Goal: Transaction & Acquisition: Purchase product/service

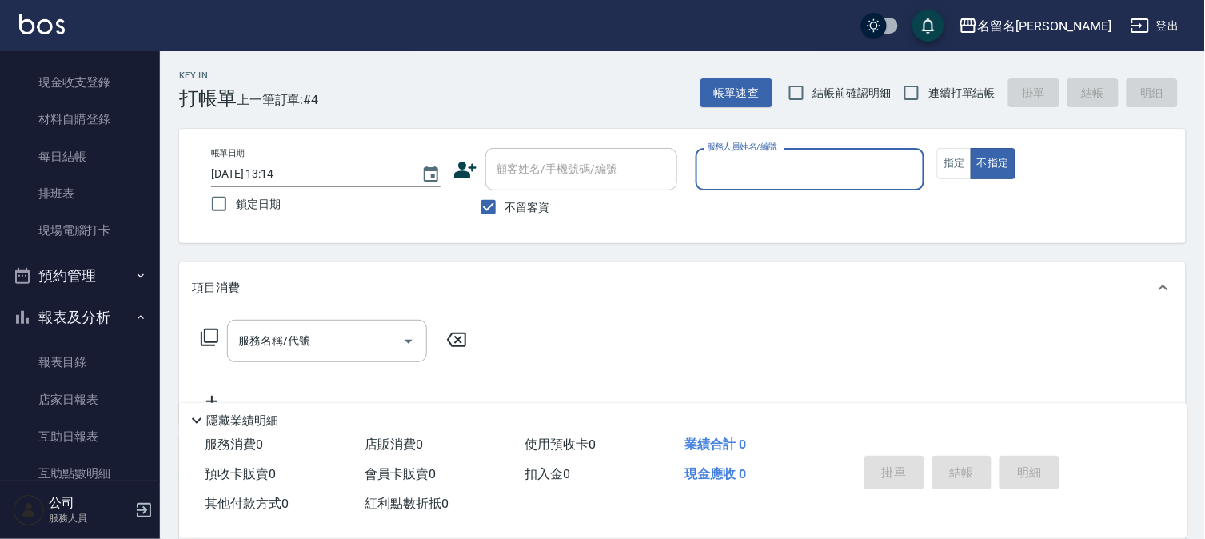
scroll to position [307, 0]
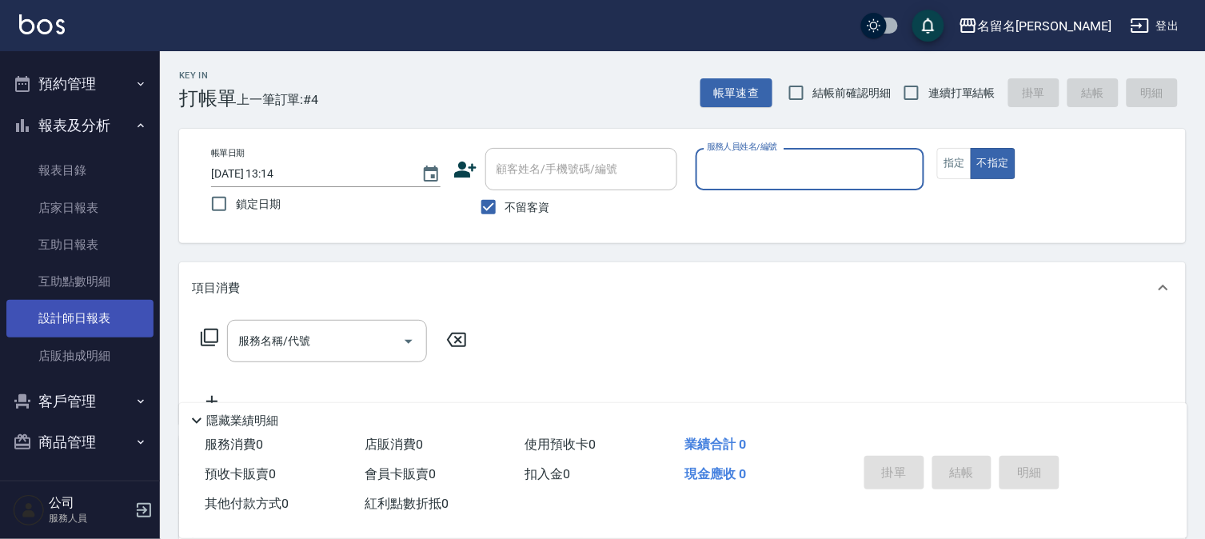
click at [100, 313] on link "設計師日報表" at bounding box center [79, 318] width 147 height 37
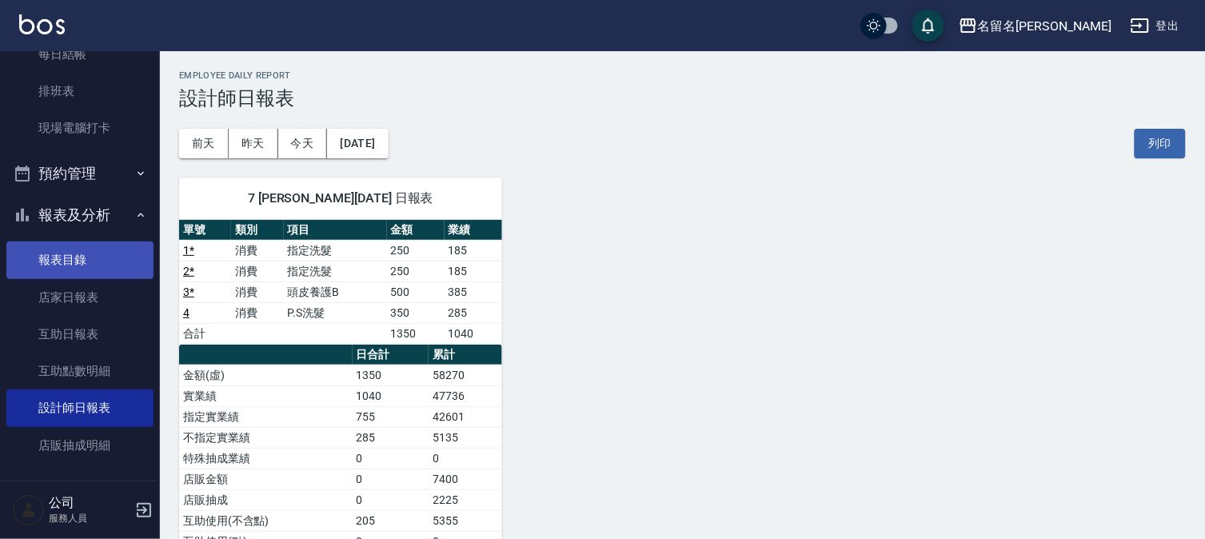
scroll to position [41, 0]
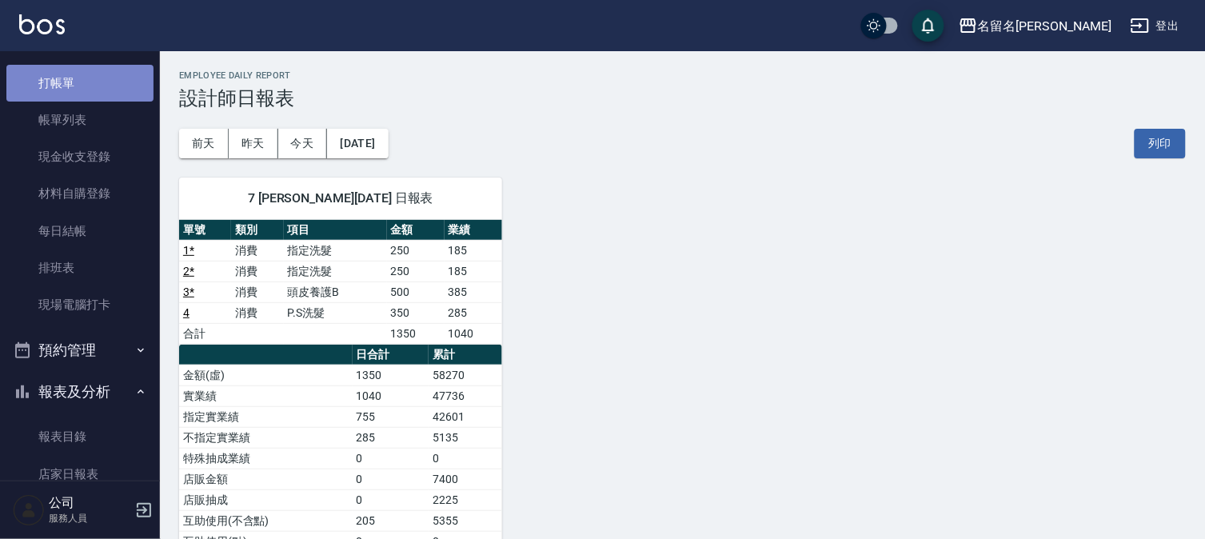
click at [106, 81] on link "打帳單" at bounding box center [79, 83] width 147 height 37
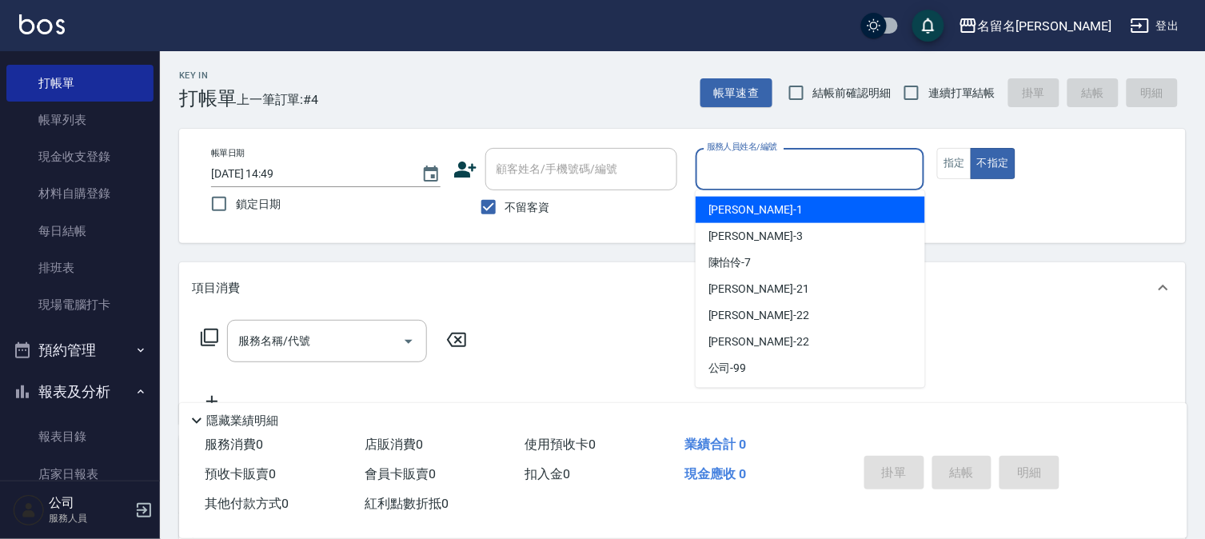
drag, startPoint x: 825, startPoint y: 173, endPoint x: 909, endPoint y: 187, distance: 85.2
click at [866, 185] on div "服務人員姓名/編號" at bounding box center [809, 169] width 229 height 42
click at [880, 168] on input "服務人員姓名/編號" at bounding box center [810, 169] width 215 height 28
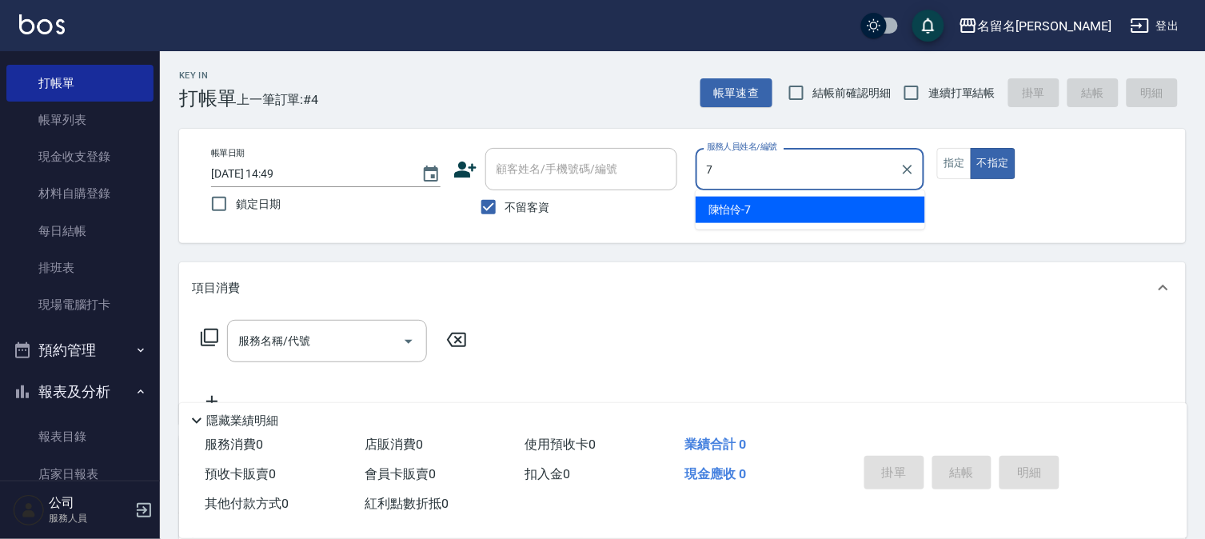
type input "[PERSON_NAME]-7"
type button "false"
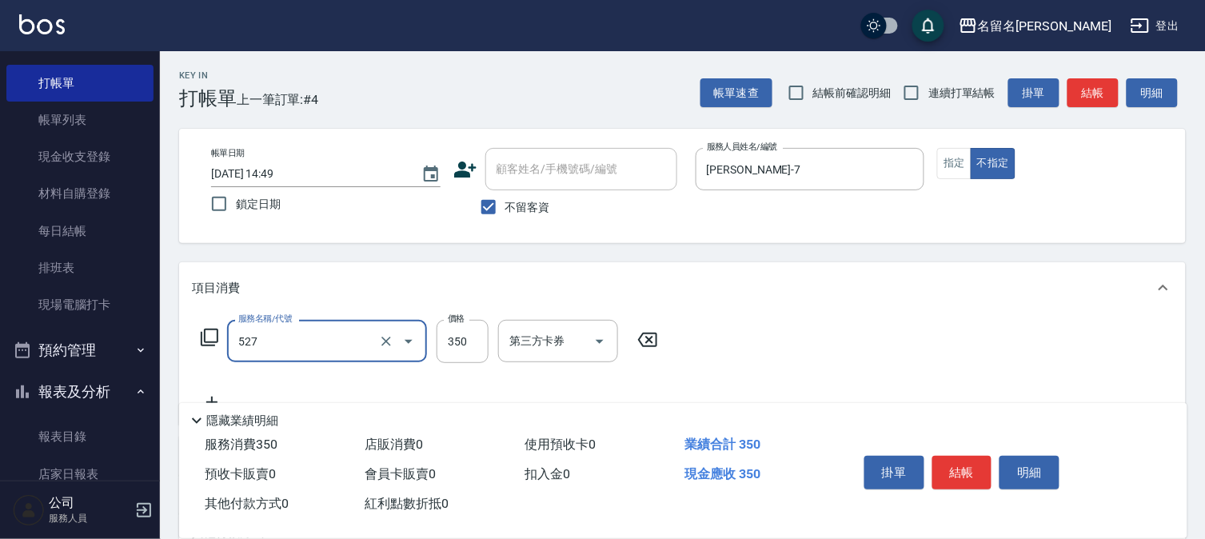
type input "頭皮養護A(527)"
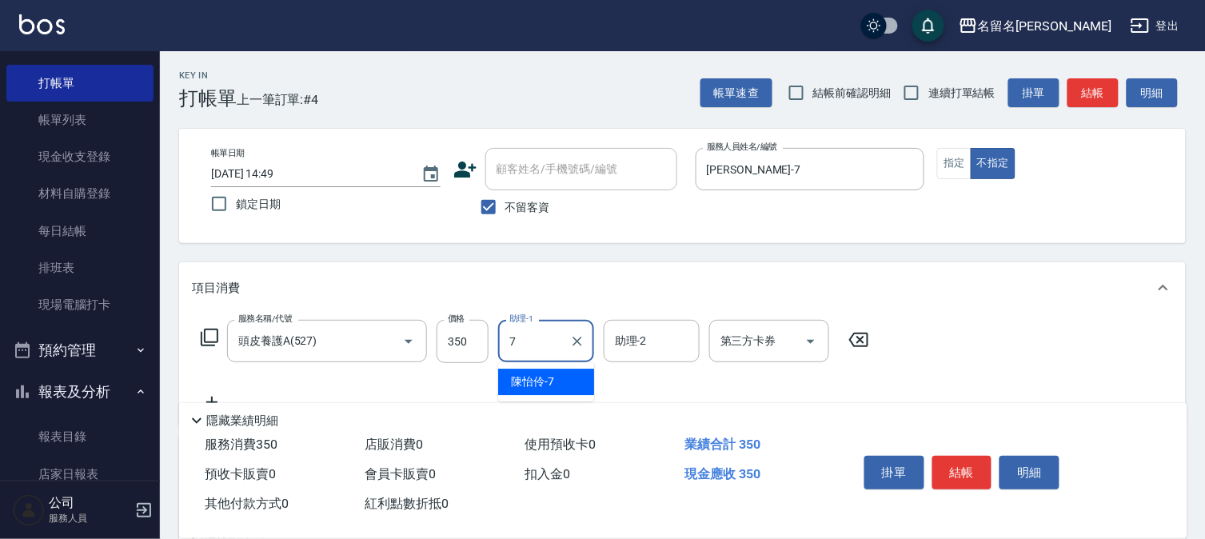
type input "[PERSON_NAME]-7"
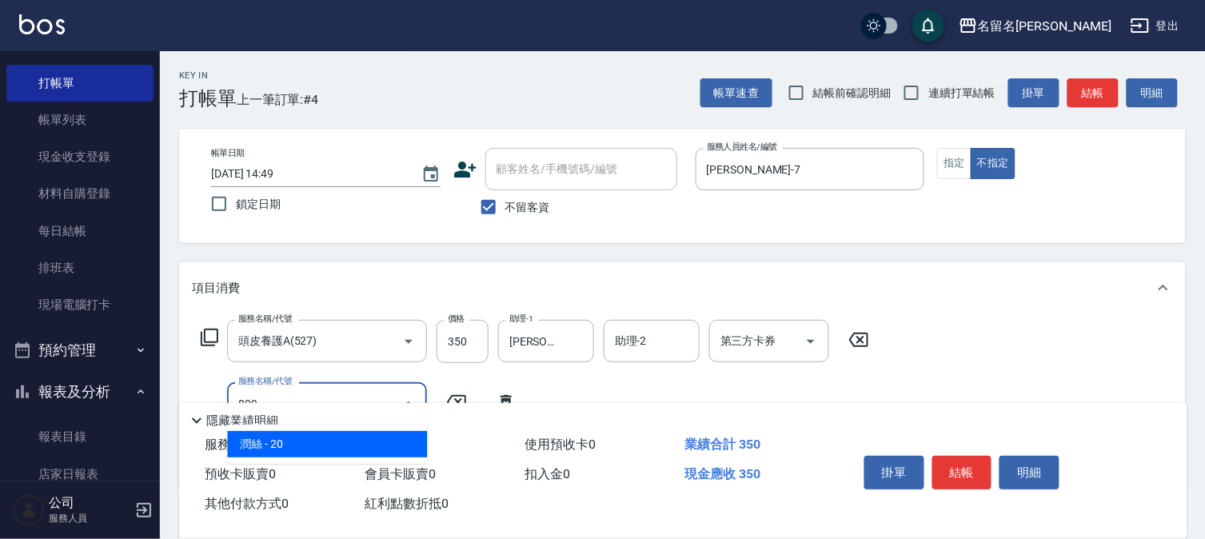
type input "潤絲(809)"
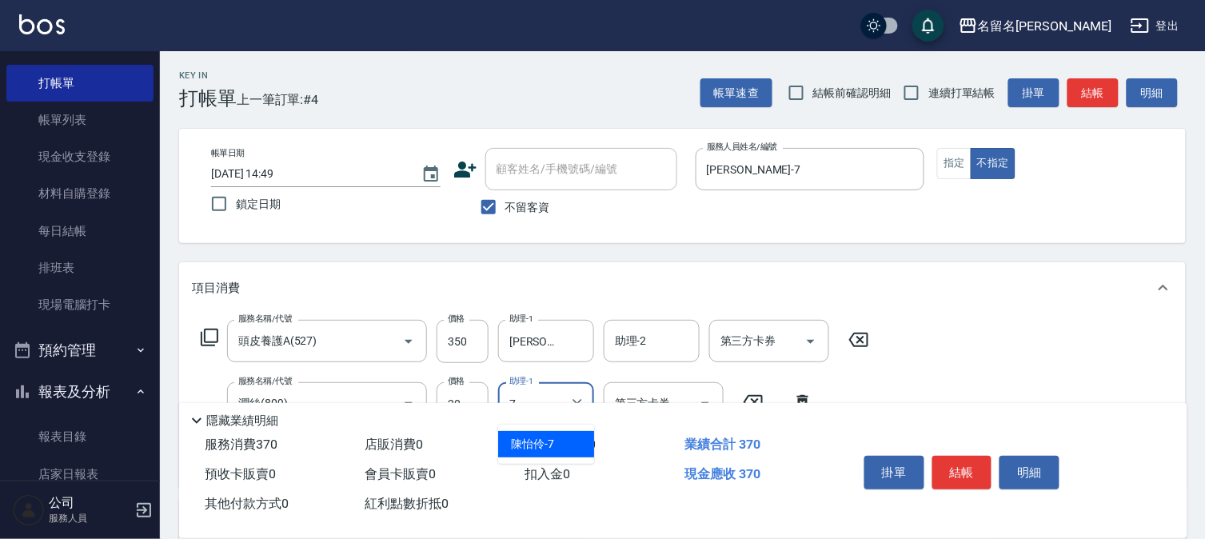
type input "[PERSON_NAME]-7"
click at [969, 467] on button "結帳" at bounding box center [962, 473] width 60 height 34
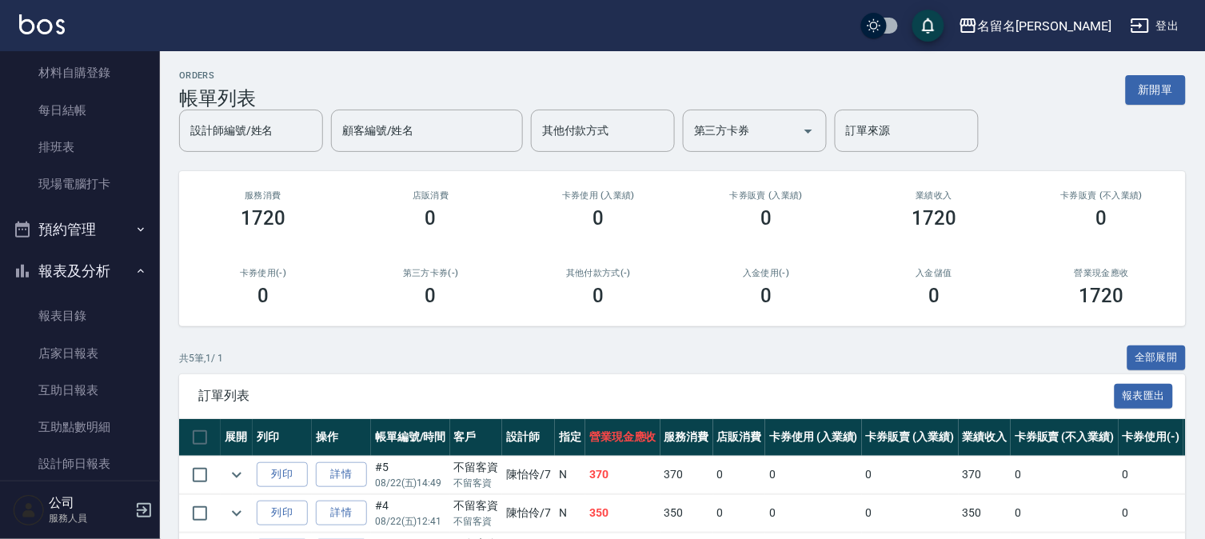
scroll to position [307, 0]
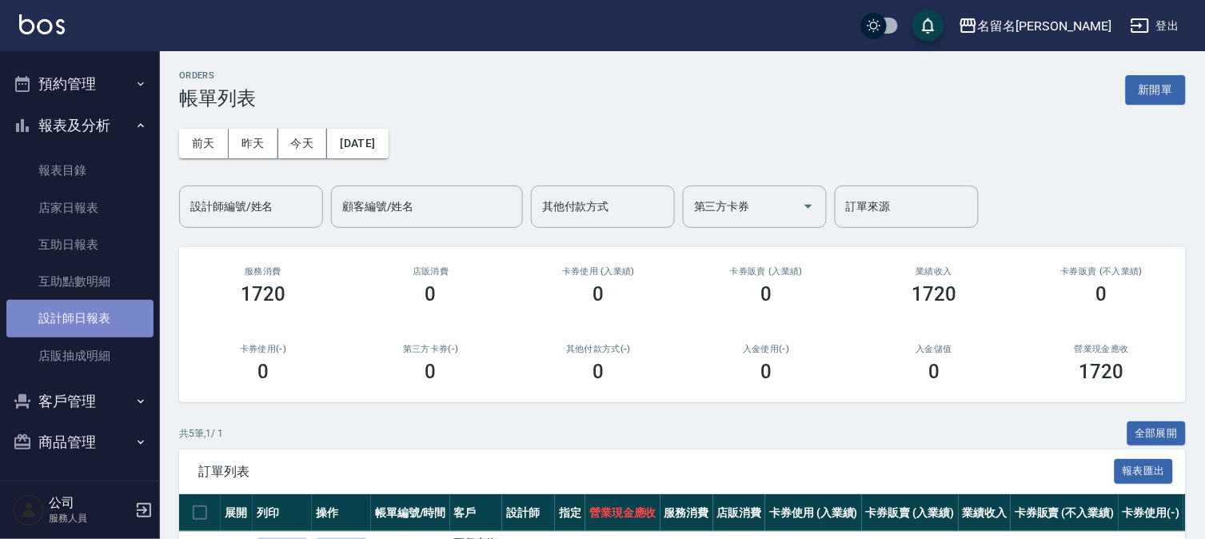
click at [94, 315] on link "設計師日報表" at bounding box center [79, 318] width 147 height 37
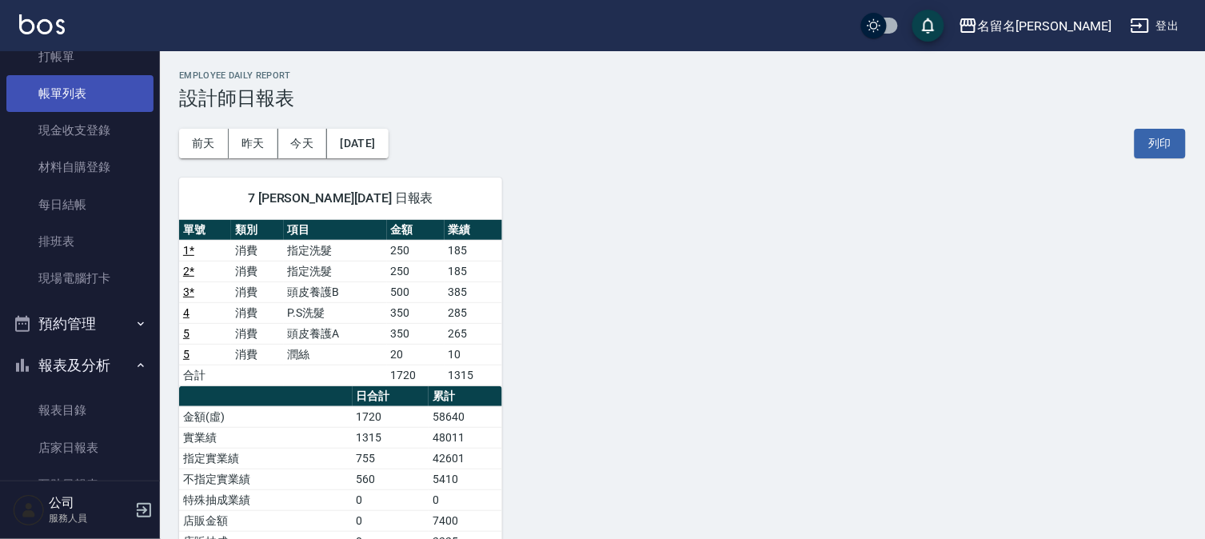
scroll to position [41, 0]
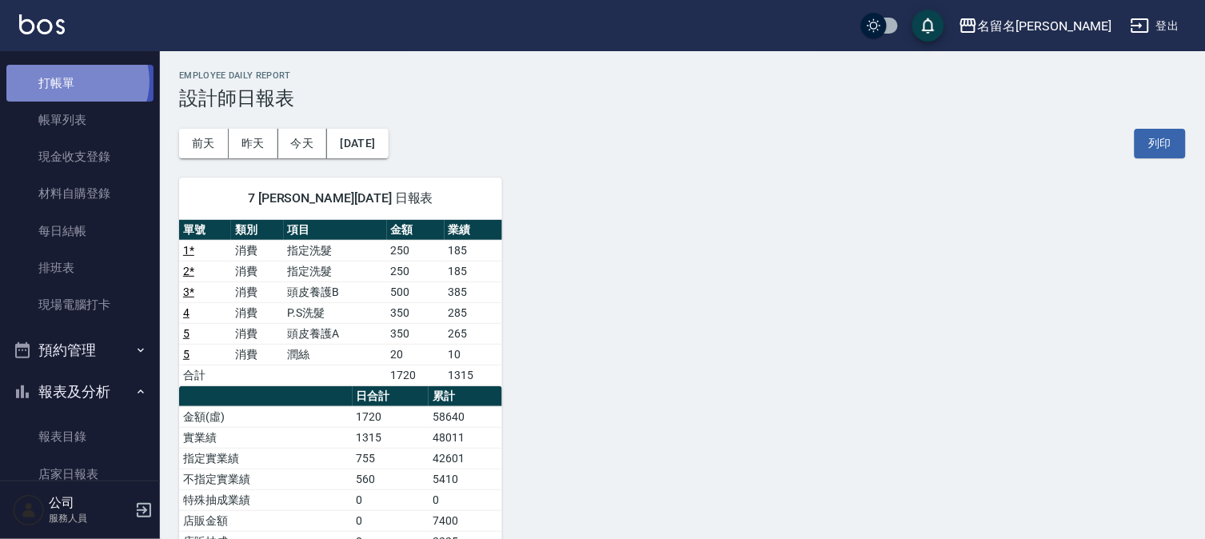
click at [76, 81] on link "打帳單" at bounding box center [79, 83] width 147 height 37
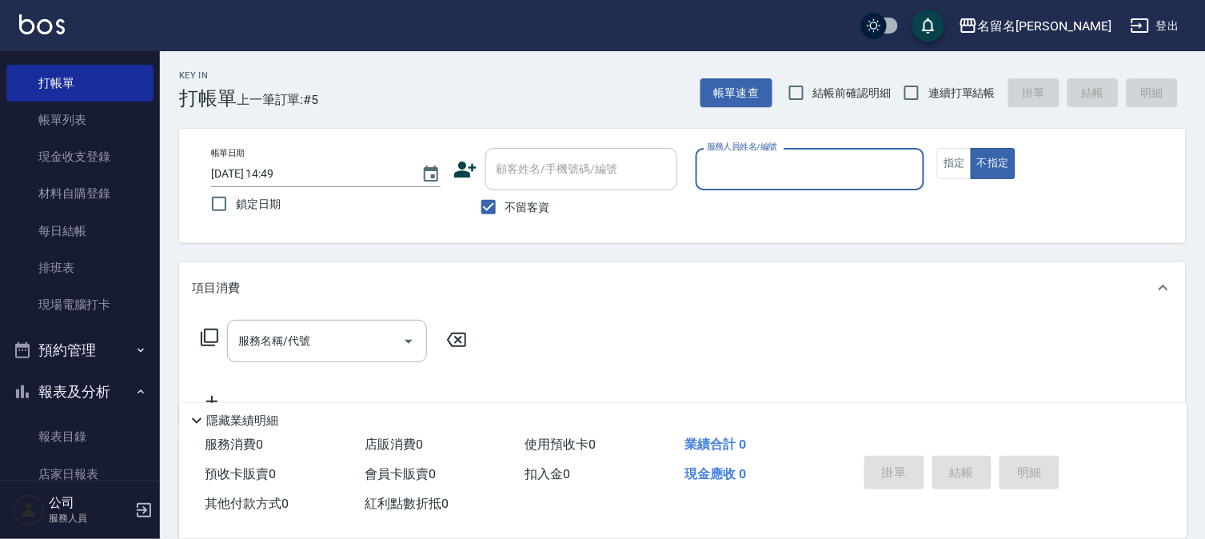
click at [735, 158] on input "服務人員姓名/編號" at bounding box center [810, 169] width 215 height 28
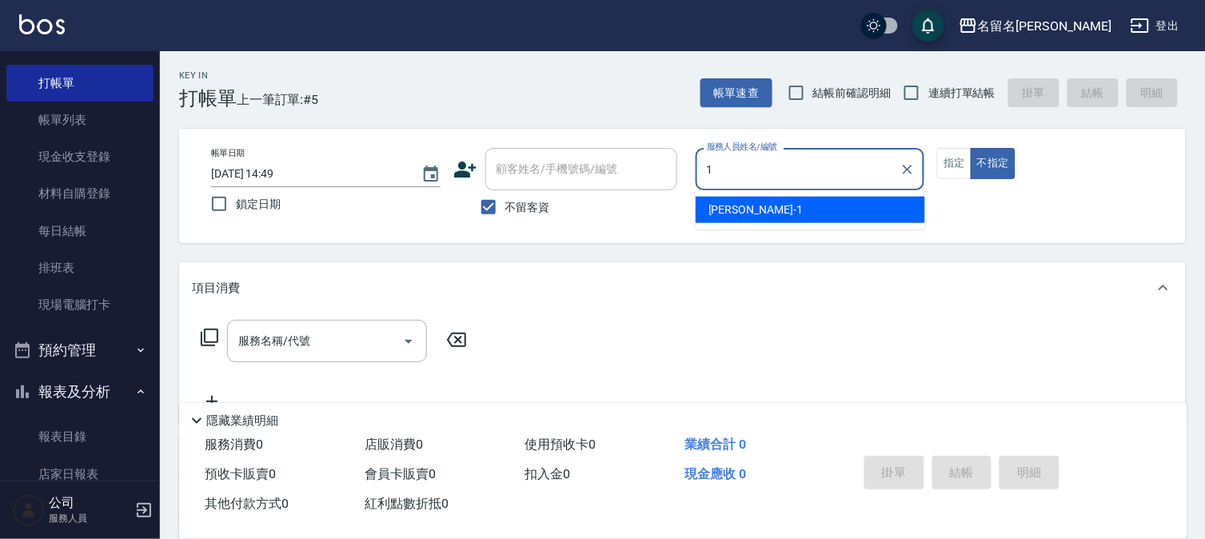
type input "[PERSON_NAME]-1"
type button "false"
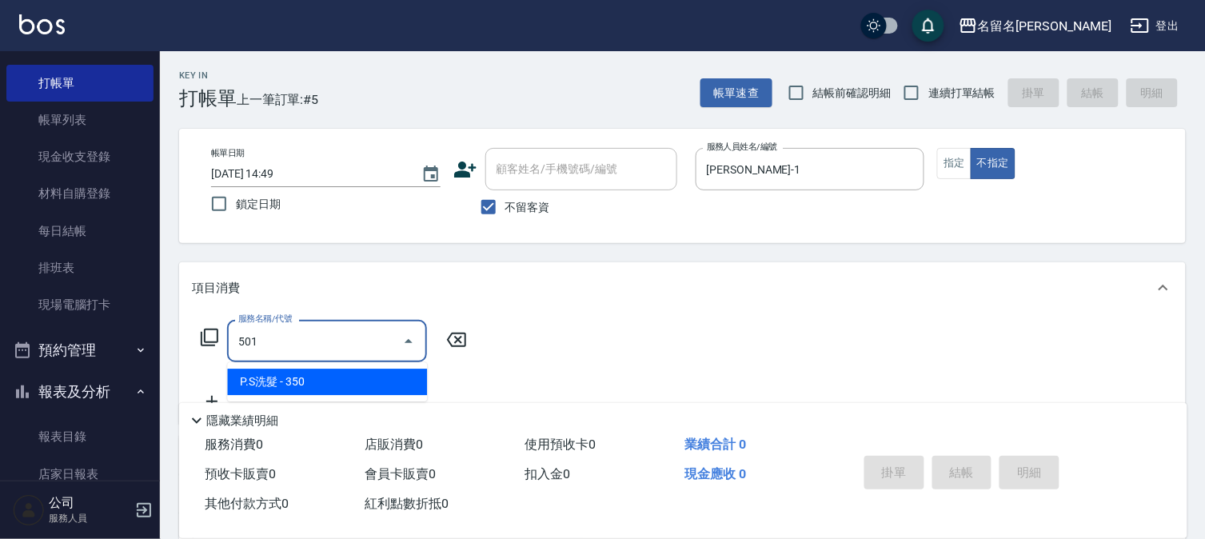
type input "P.S洗髮(501)"
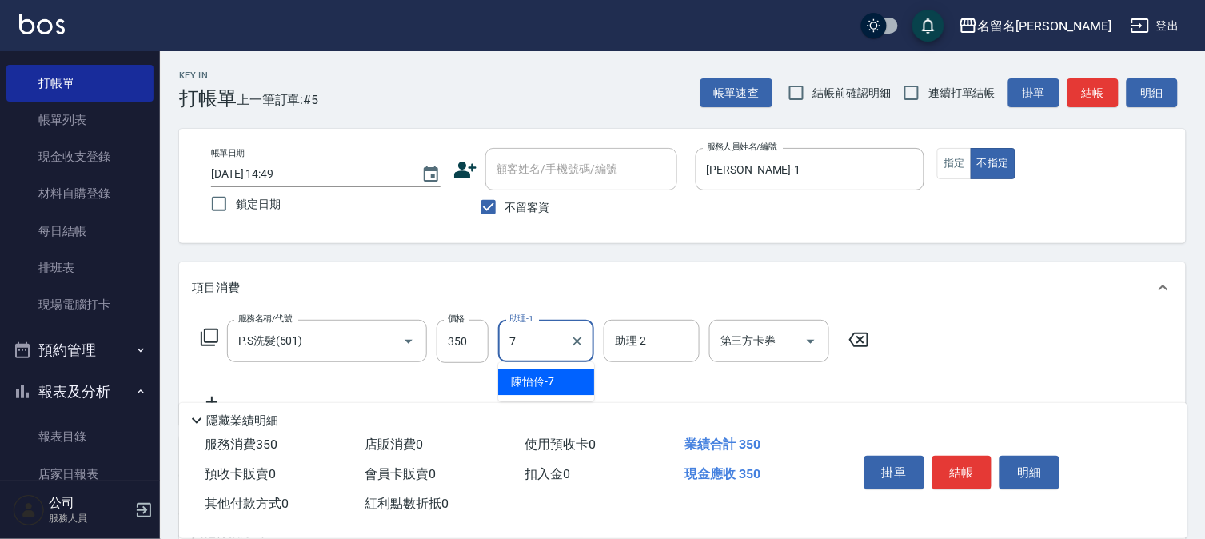
type input "[PERSON_NAME]-7"
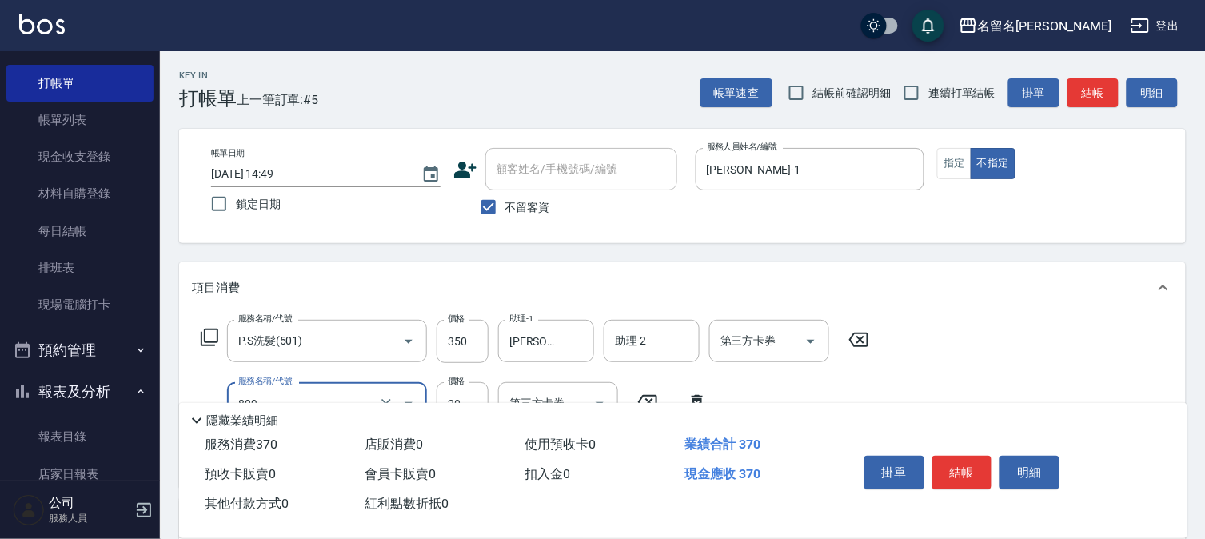
type input "潤絲(809)"
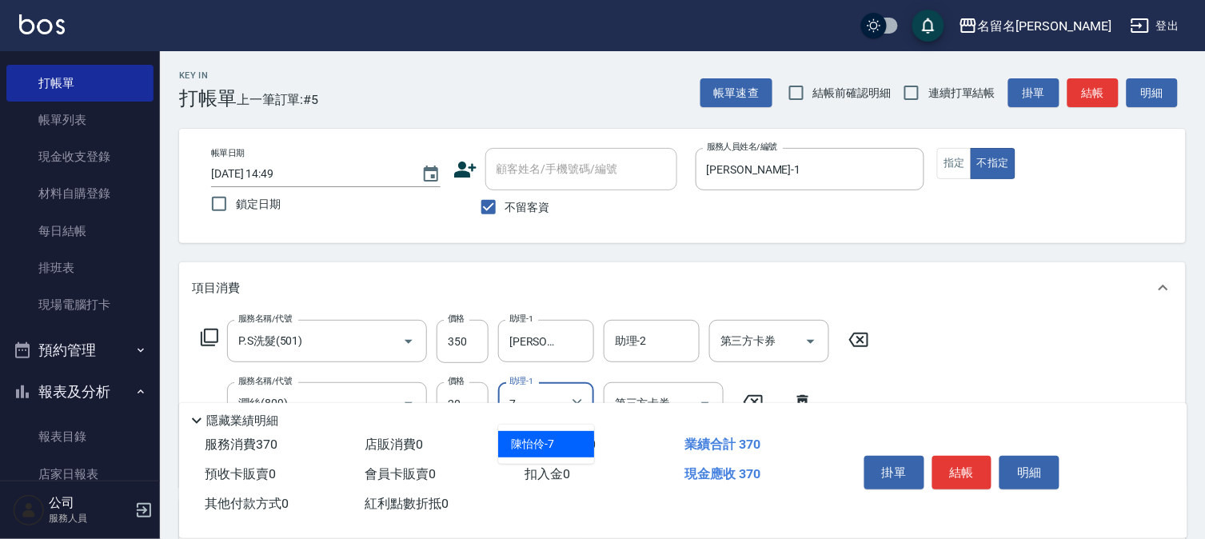
type input "[PERSON_NAME]-7"
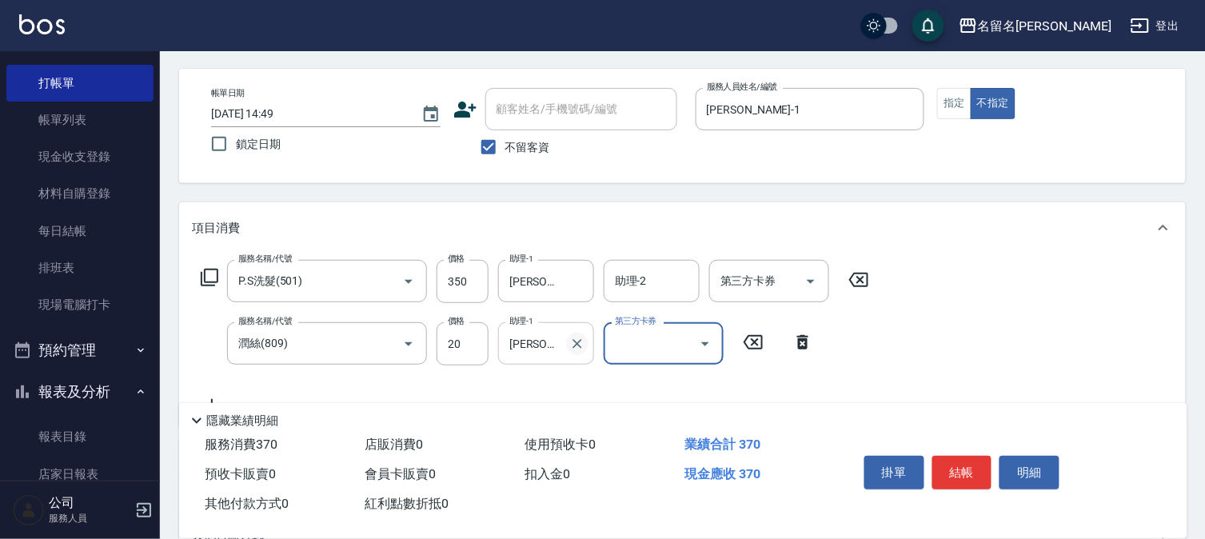
scroll to position [89, 0]
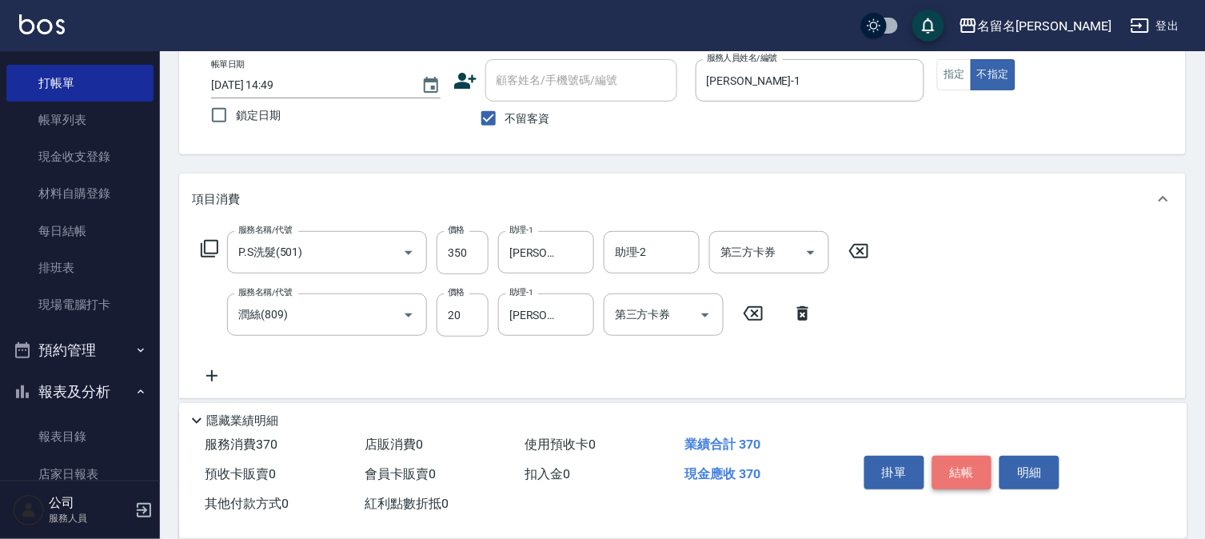
click at [970, 456] on button "結帳" at bounding box center [962, 473] width 60 height 34
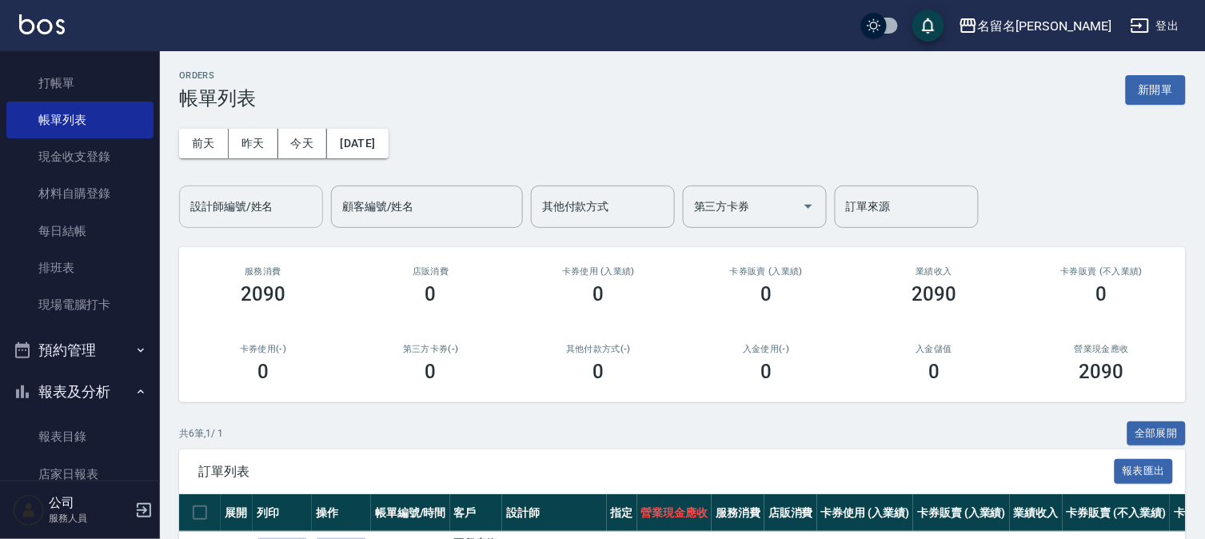
click at [269, 212] on input "設計師編號/姓名" at bounding box center [250, 207] width 129 height 28
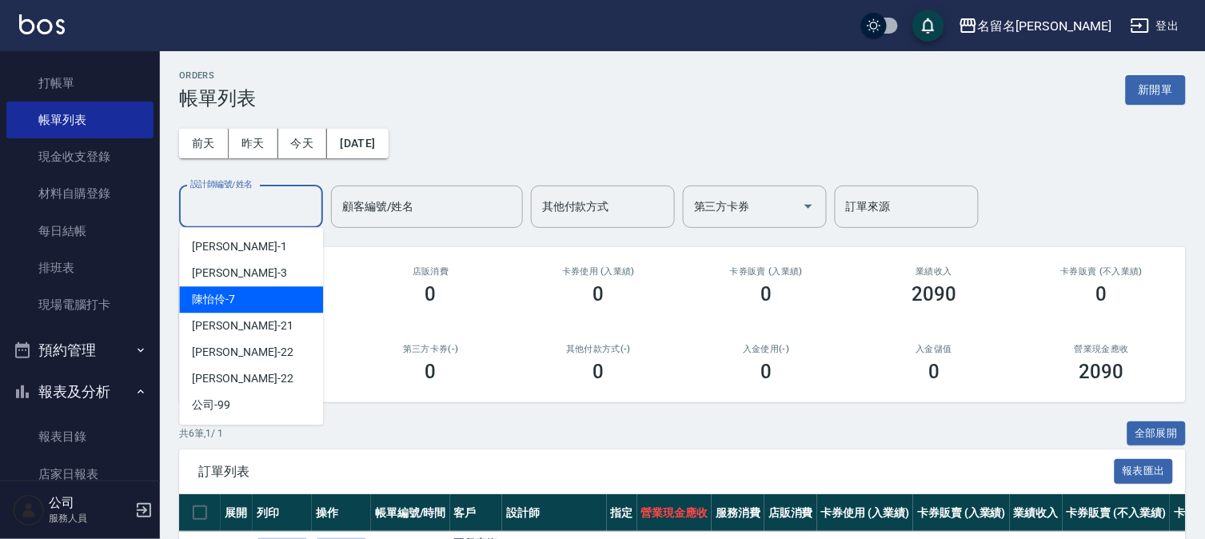
click at [274, 289] on div "[PERSON_NAME]-7" at bounding box center [251, 299] width 144 height 26
type input "[PERSON_NAME]-7"
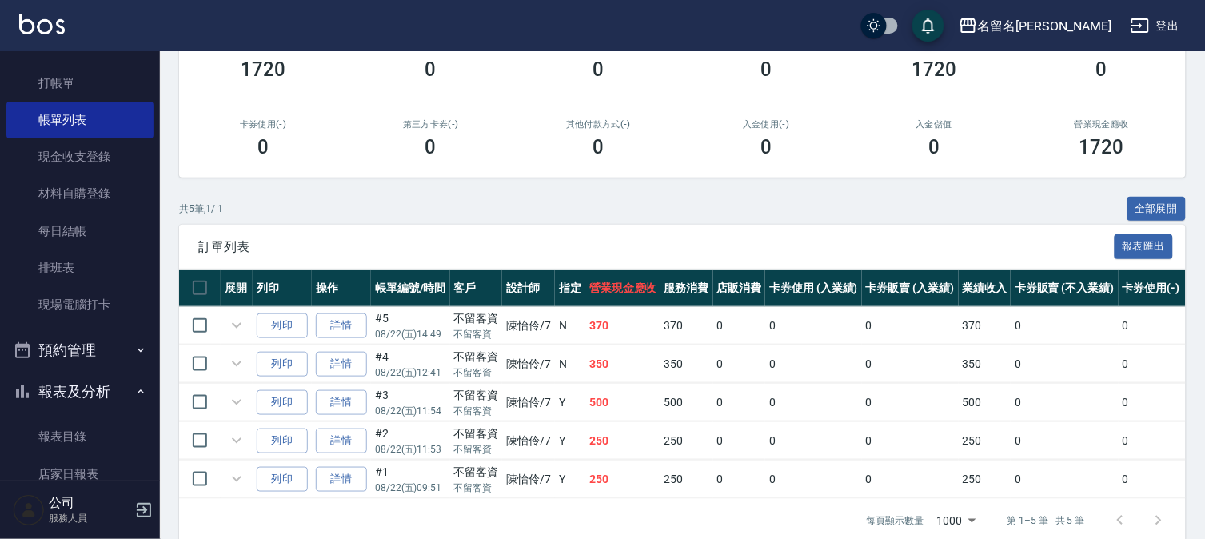
scroll to position [261, 0]
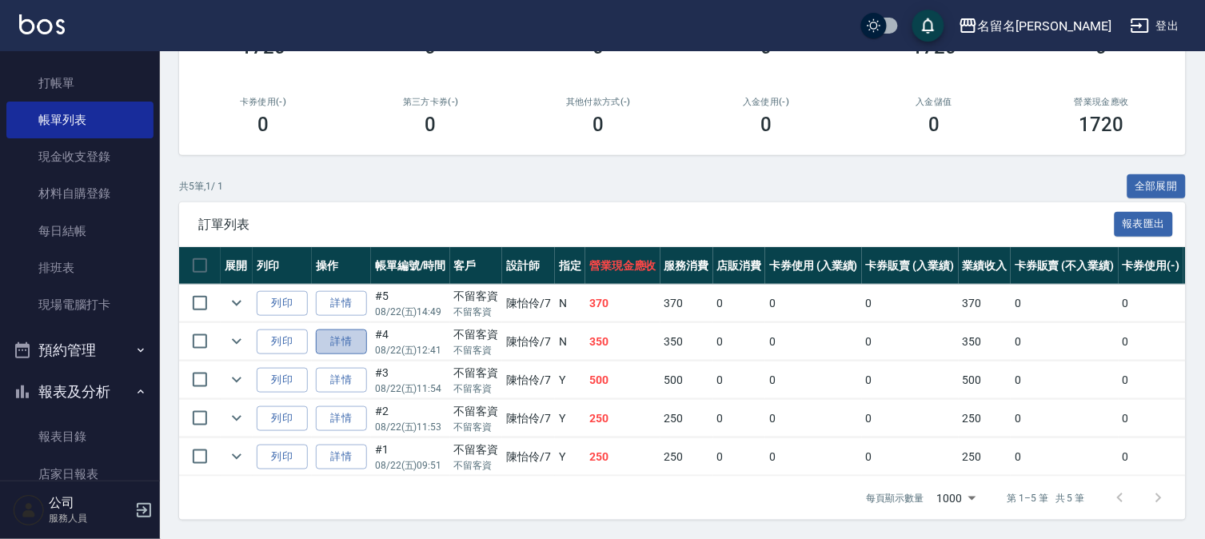
click at [336, 330] on link "詳情" at bounding box center [341, 341] width 51 height 25
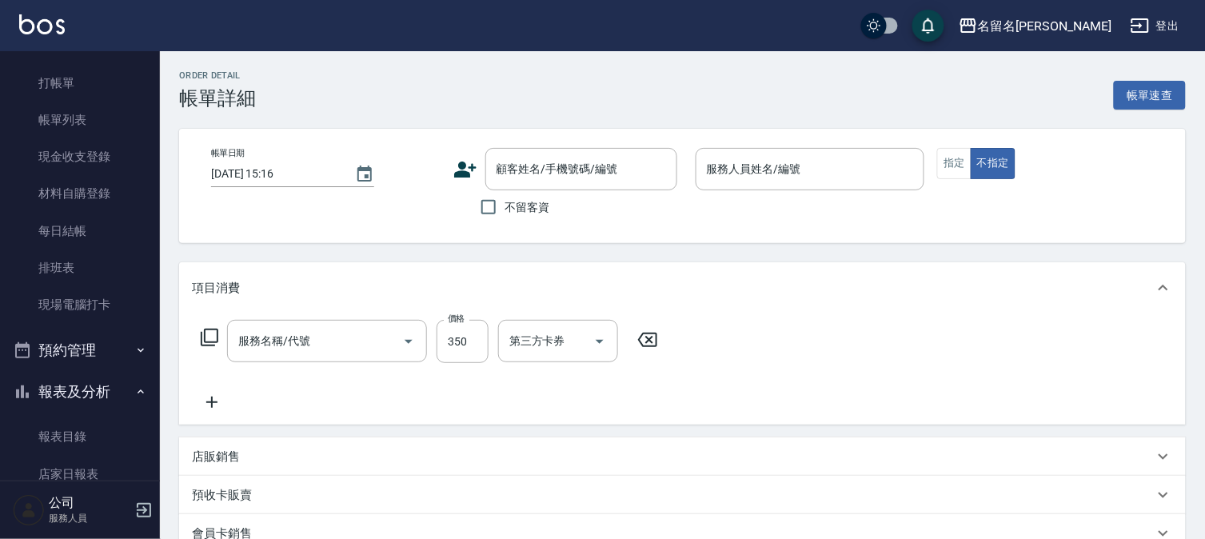
type input "[DATE] 12:41"
checkbox input "true"
type input "[PERSON_NAME]-7"
type input "P.S洗髮(501)"
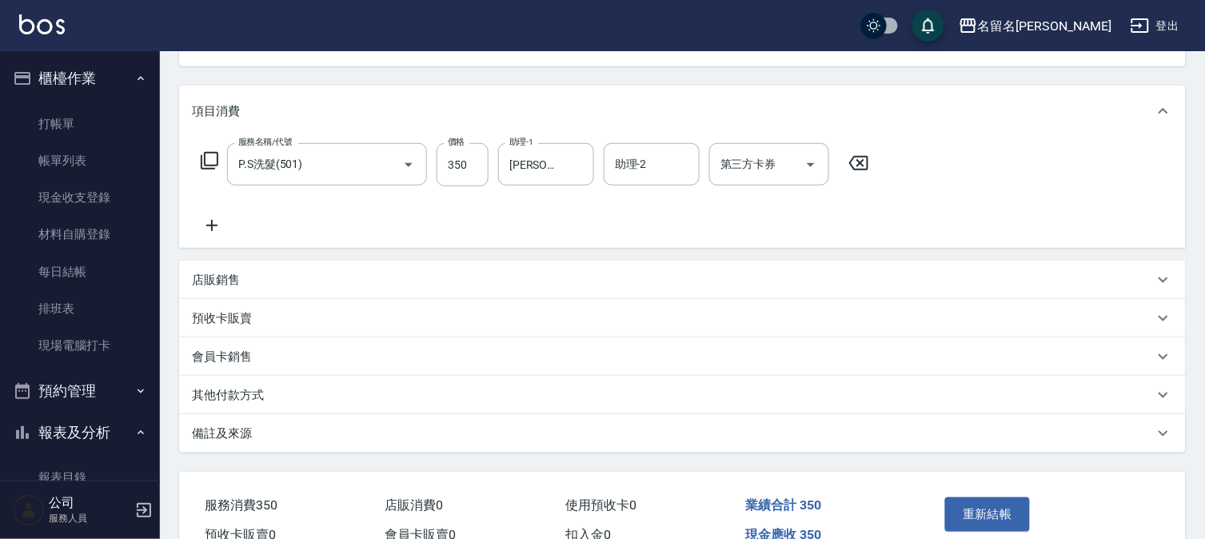
scroll to position [261, 0]
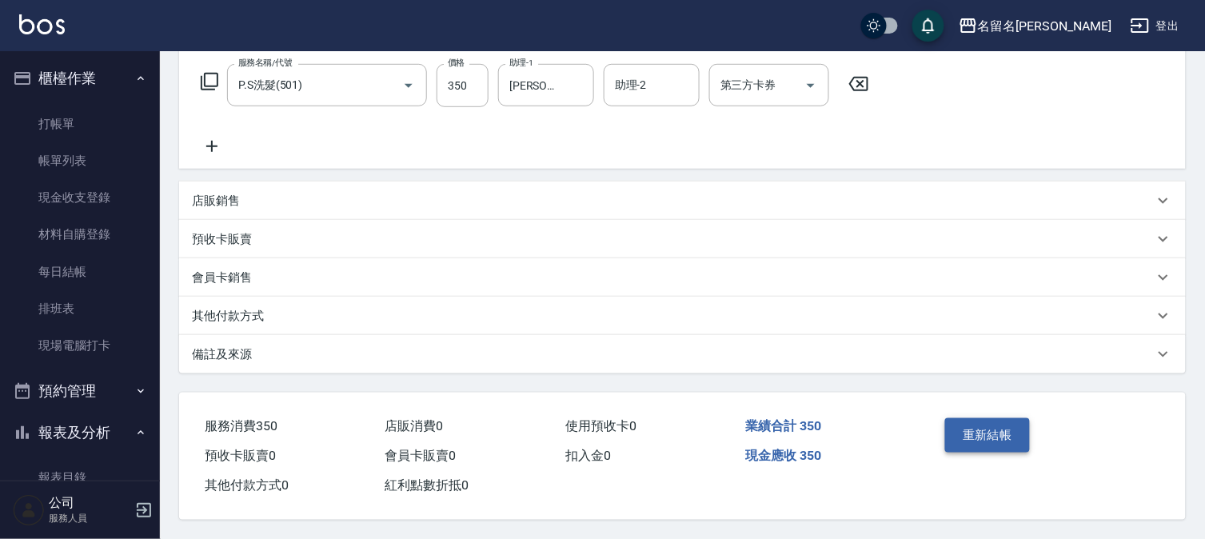
click at [967, 428] on button "重新結帳" at bounding box center [987, 435] width 85 height 34
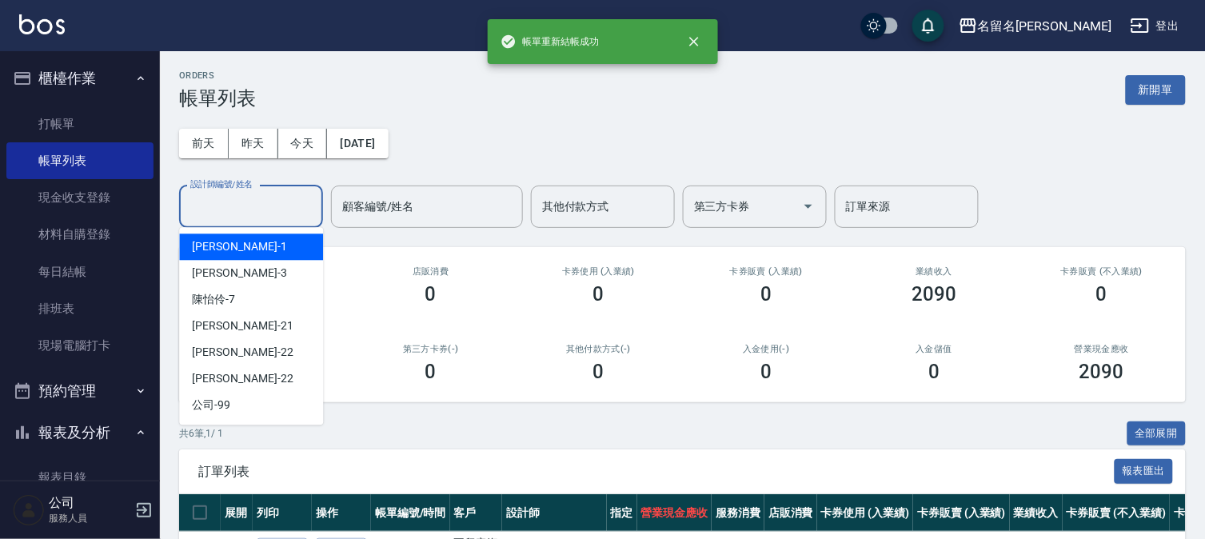
click at [257, 194] on div "設計師編號/姓名 設計師編號/姓名" at bounding box center [251, 206] width 144 height 42
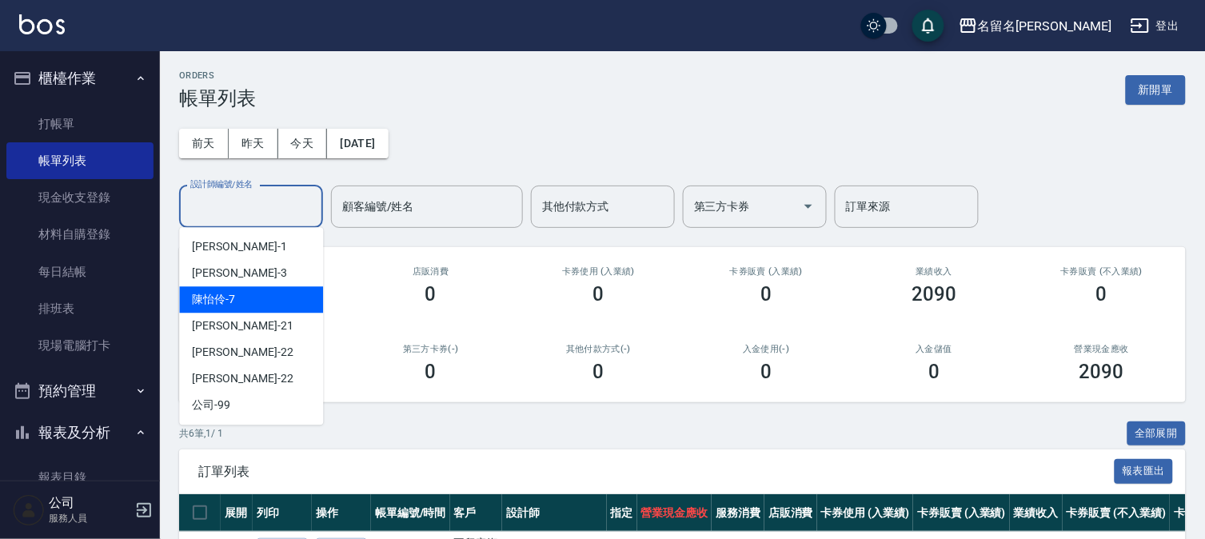
click at [257, 293] on div "[PERSON_NAME]-7" at bounding box center [251, 299] width 144 height 26
type input "[PERSON_NAME]-7"
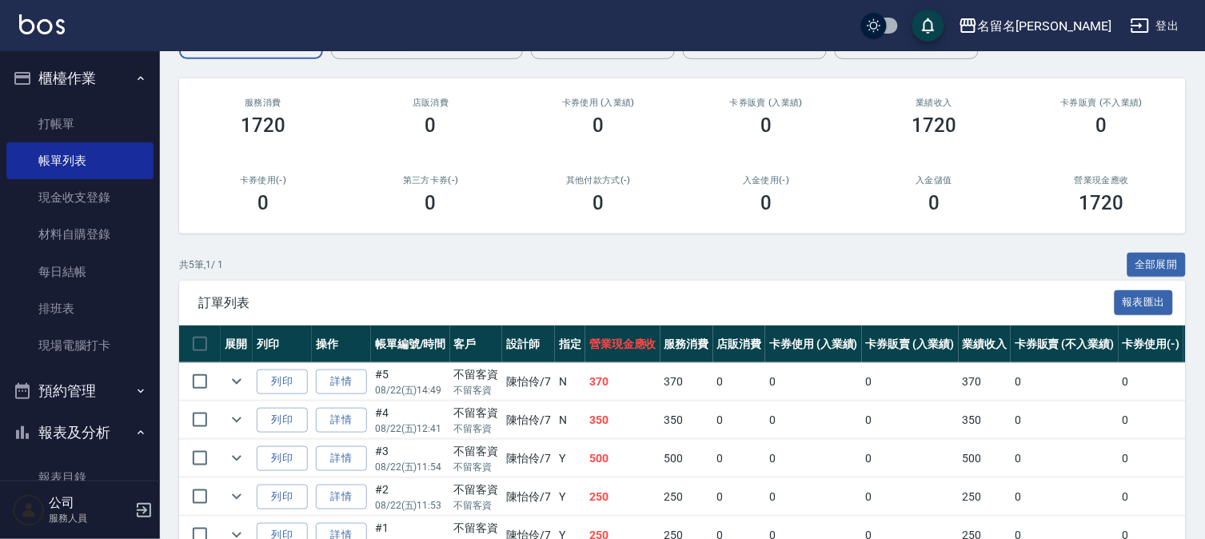
scroll to position [83, 0]
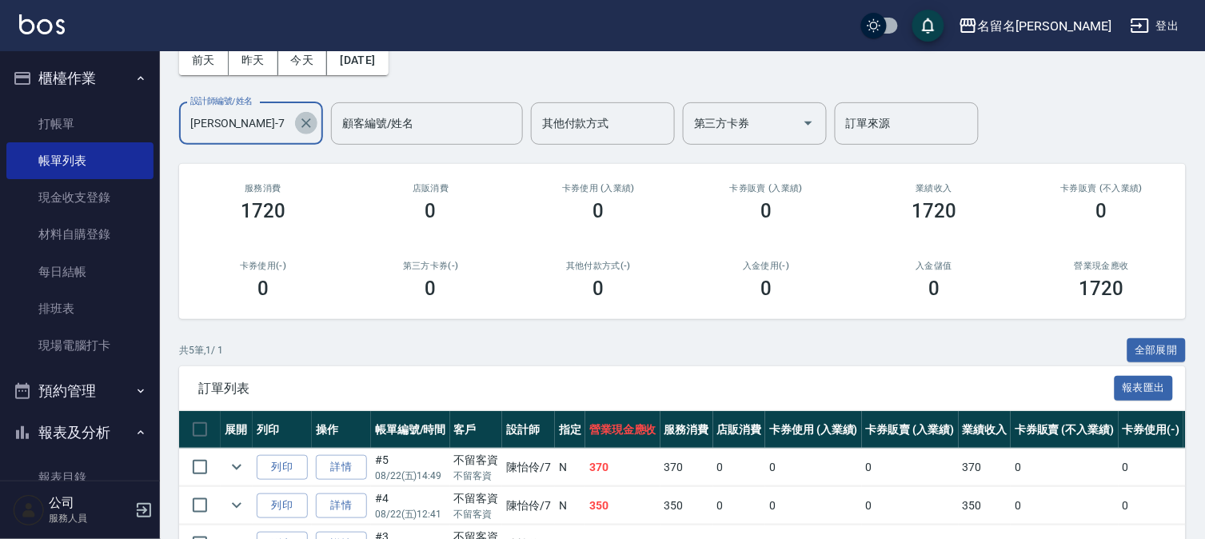
click at [312, 117] on icon "Clear" at bounding box center [306, 123] width 16 height 16
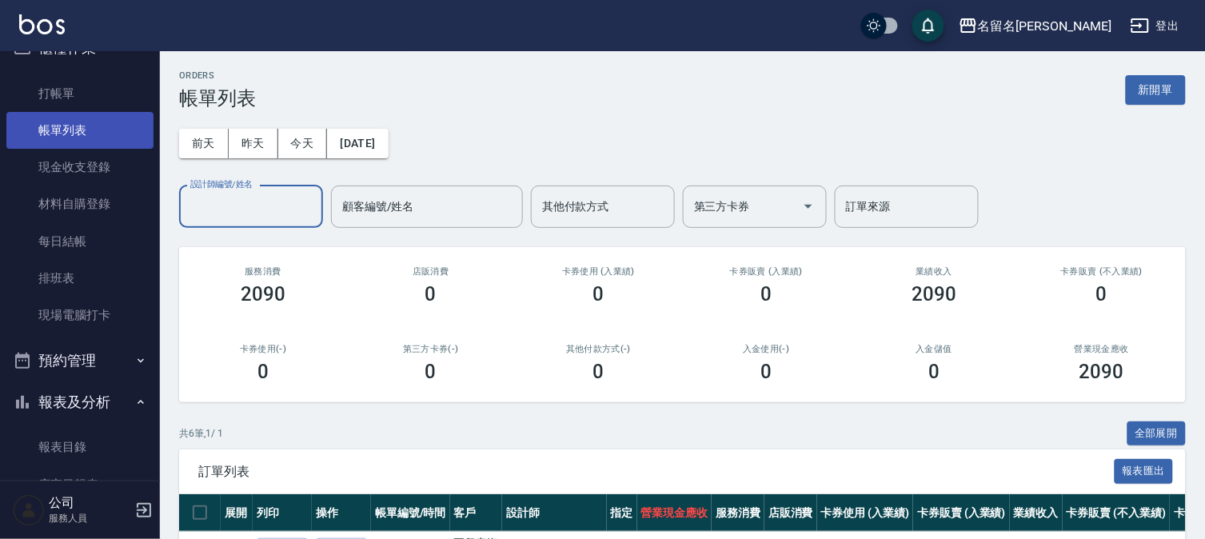
scroll to position [0, 0]
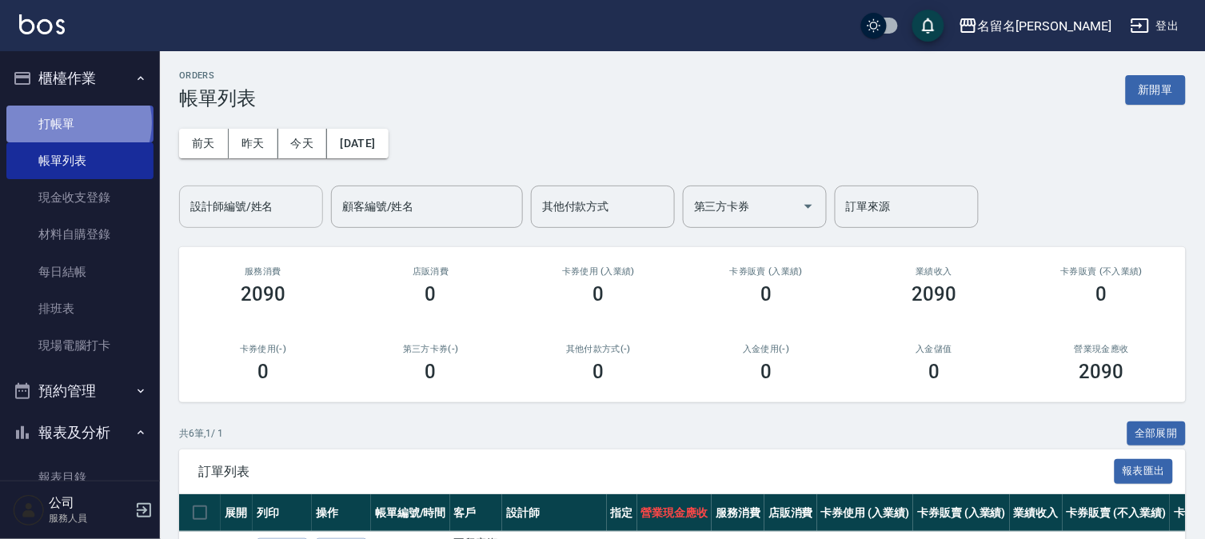
click at [78, 122] on link "打帳單" at bounding box center [79, 124] width 147 height 37
